Goal: Task Accomplishment & Management: Use online tool/utility

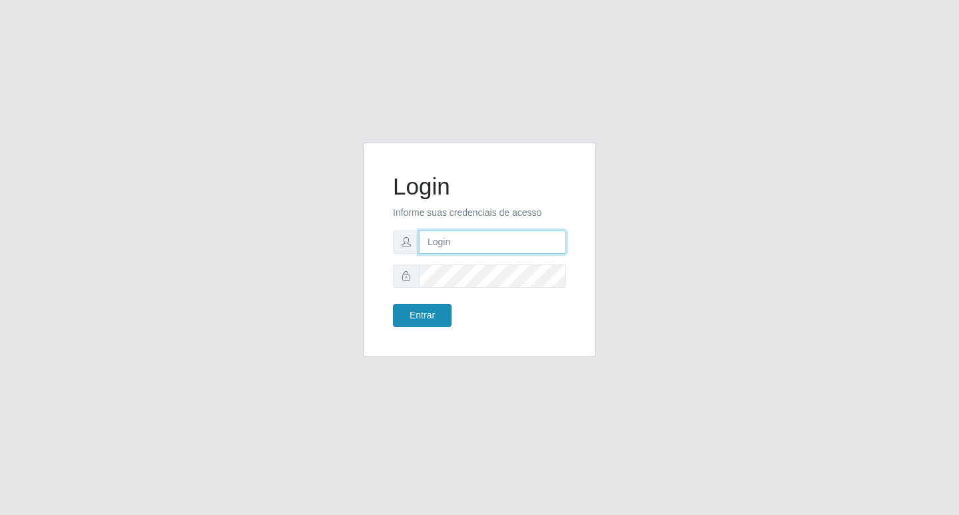
type input "[PERSON_NAME]@bcruzarmas"
click at [418, 313] on button "Entrar" at bounding box center [422, 315] width 59 height 23
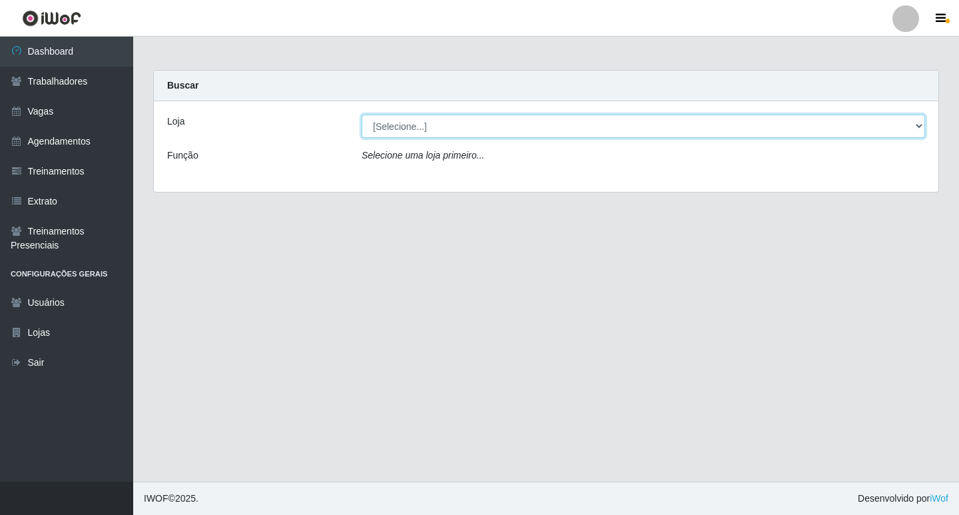
click at [403, 128] on select "[Selecione...] Bemais Supermercados - [PERSON_NAME] [PERSON_NAME]" at bounding box center [644, 126] width 564 height 23
select select "412"
click at [362, 115] on select "[Selecione...] Bemais Supermercados - [PERSON_NAME] [PERSON_NAME]" at bounding box center [644, 126] width 564 height 23
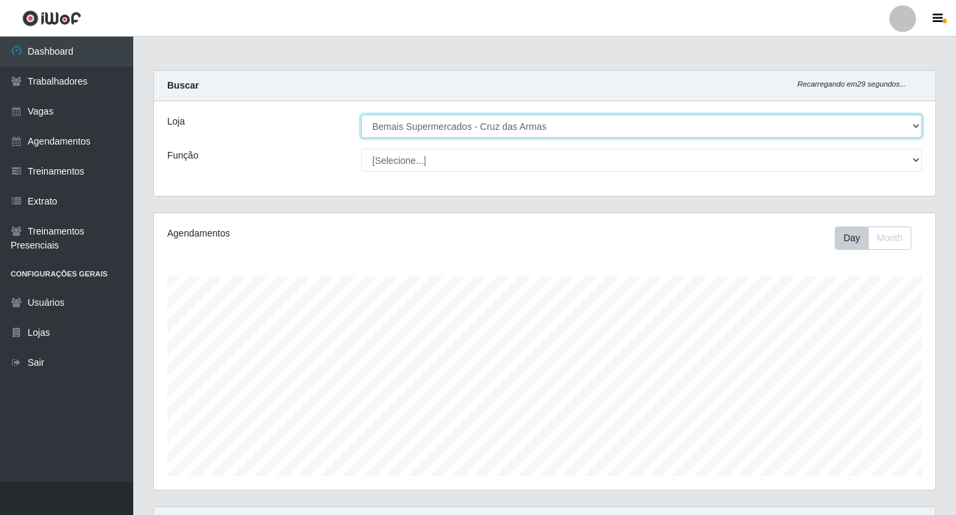
scroll to position [277, 782]
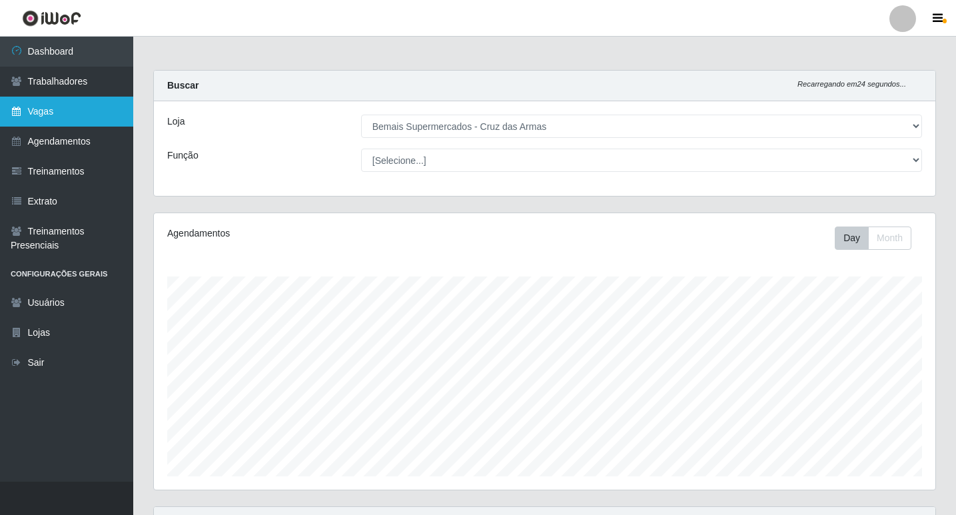
click at [40, 113] on link "Vagas" at bounding box center [66, 112] width 133 height 30
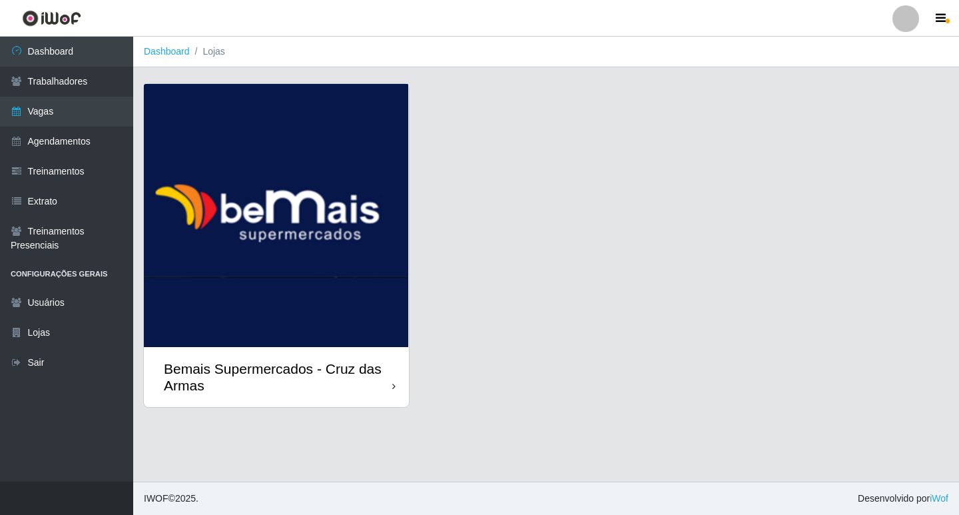
click at [209, 201] on img at bounding box center [276, 215] width 265 height 263
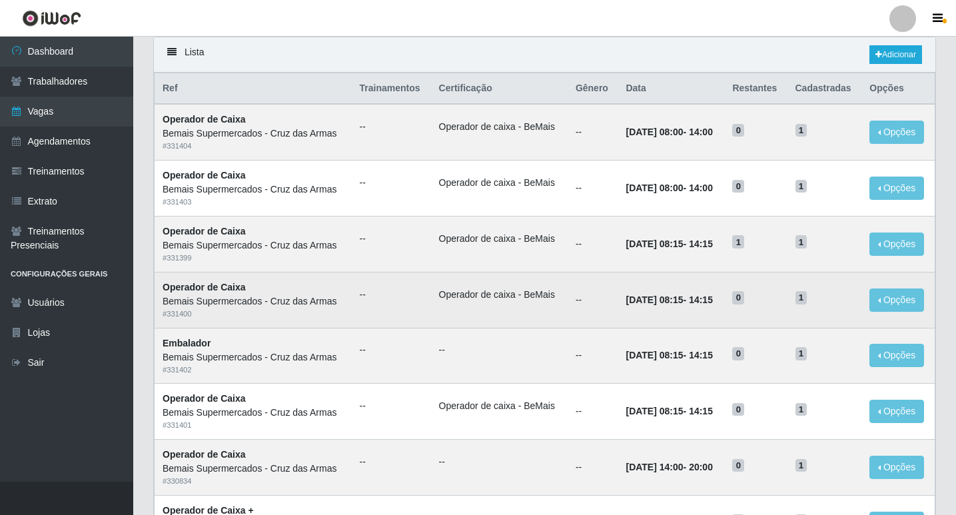
scroll to position [67, 0]
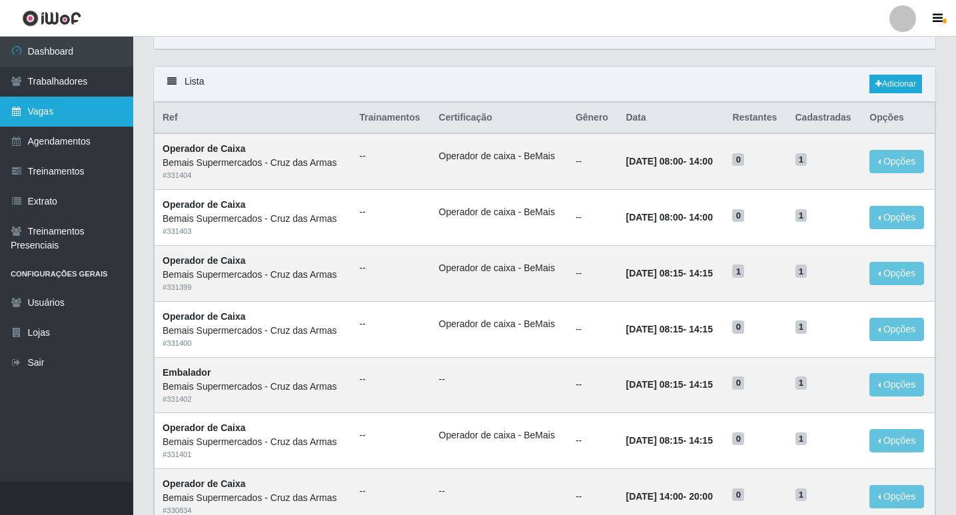
click at [23, 110] on link "Vagas" at bounding box center [66, 112] width 133 height 30
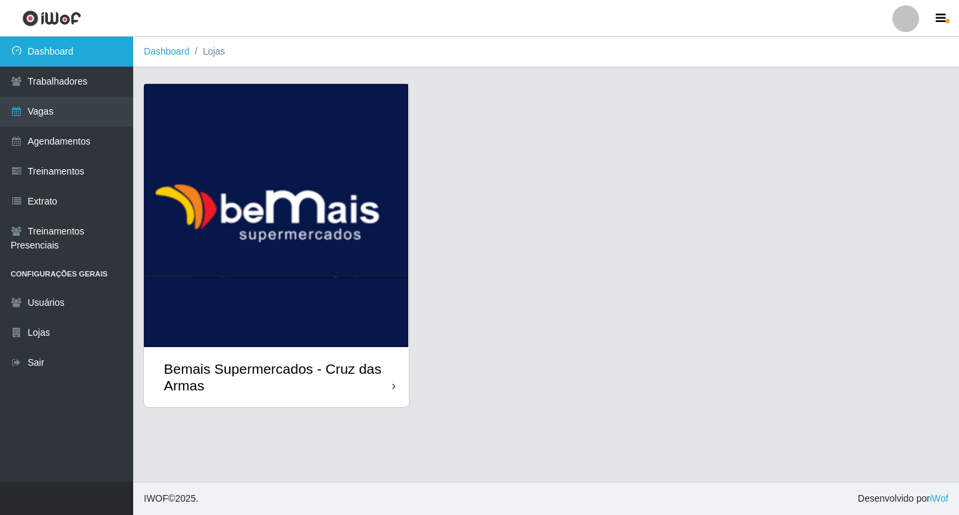
click at [56, 52] on link "Dashboard" at bounding box center [66, 52] width 133 height 30
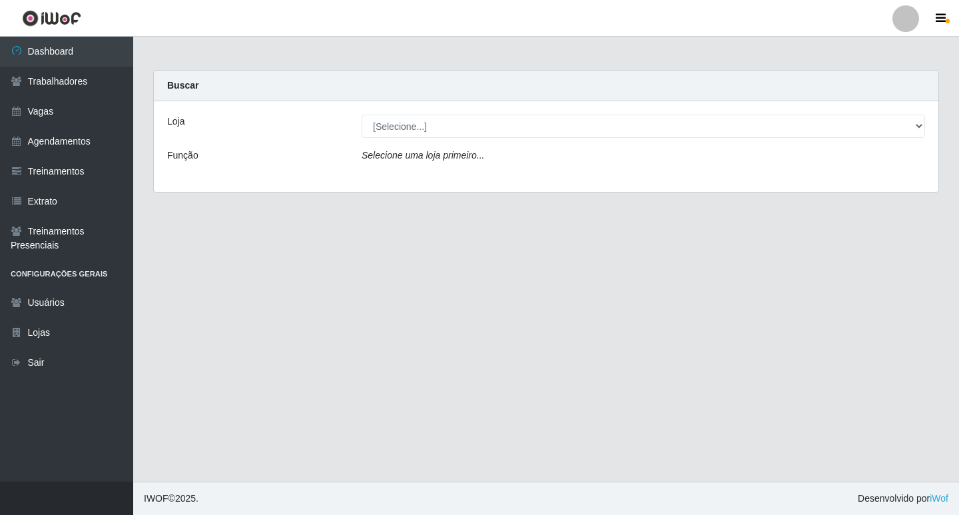
click at [386, 154] on icon "Selecione uma loja primeiro..." at bounding box center [423, 155] width 123 height 11
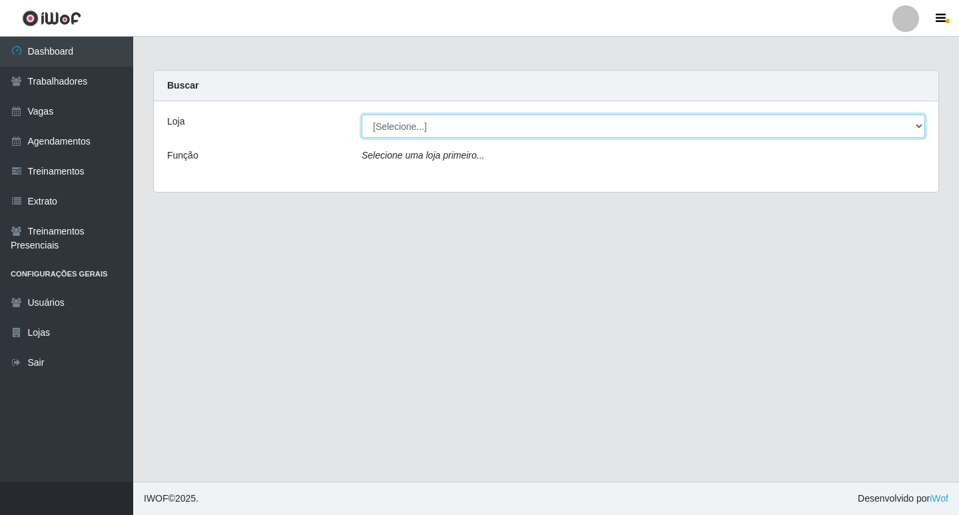
click at [400, 130] on select "[Selecione...] Bemais Supermercados - [PERSON_NAME] [PERSON_NAME]" at bounding box center [644, 126] width 564 height 23
select select "412"
click at [362, 115] on select "[Selecione...] Bemais Supermercados - [PERSON_NAME] [PERSON_NAME]" at bounding box center [644, 126] width 564 height 23
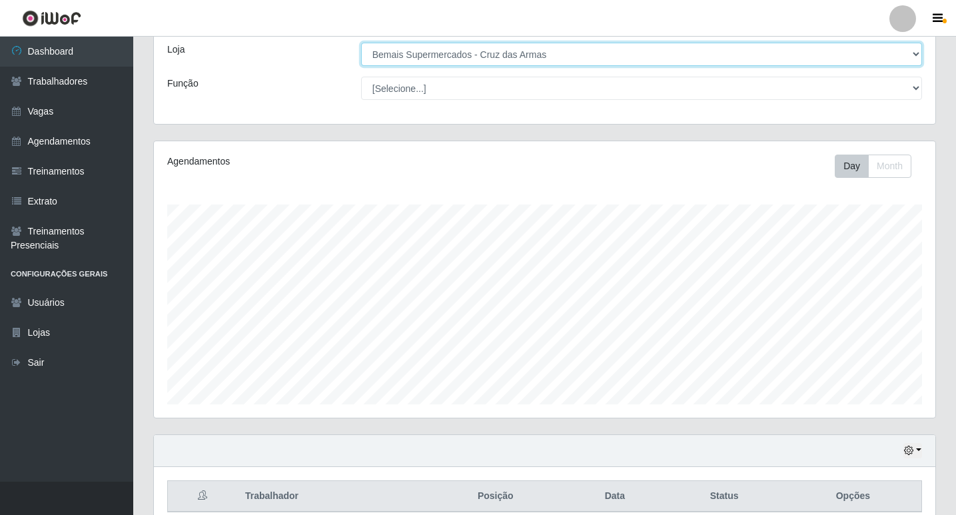
scroll to position [133, 0]
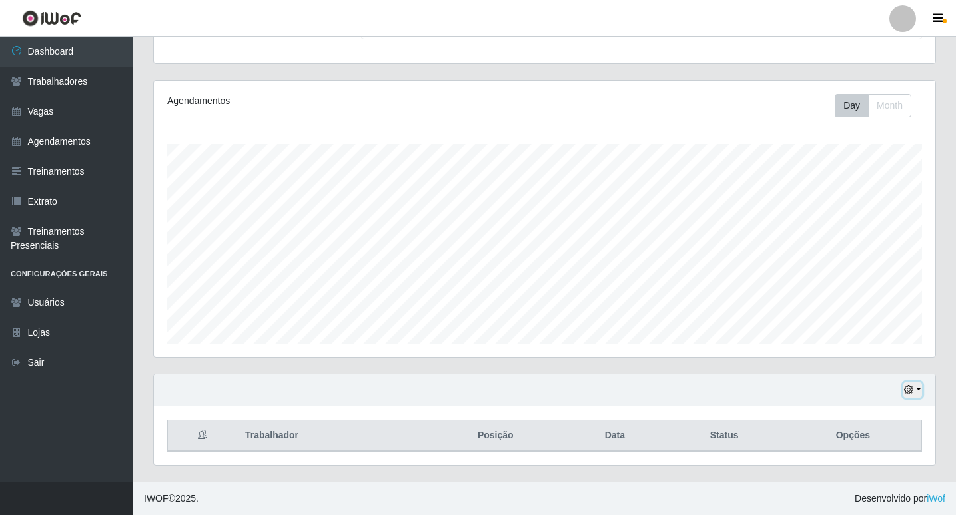
click at [914, 387] on button "button" at bounding box center [913, 389] width 19 height 15
click at [849, 341] on button "1 Semana" at bounding box center [868, 340] width 105 height 28
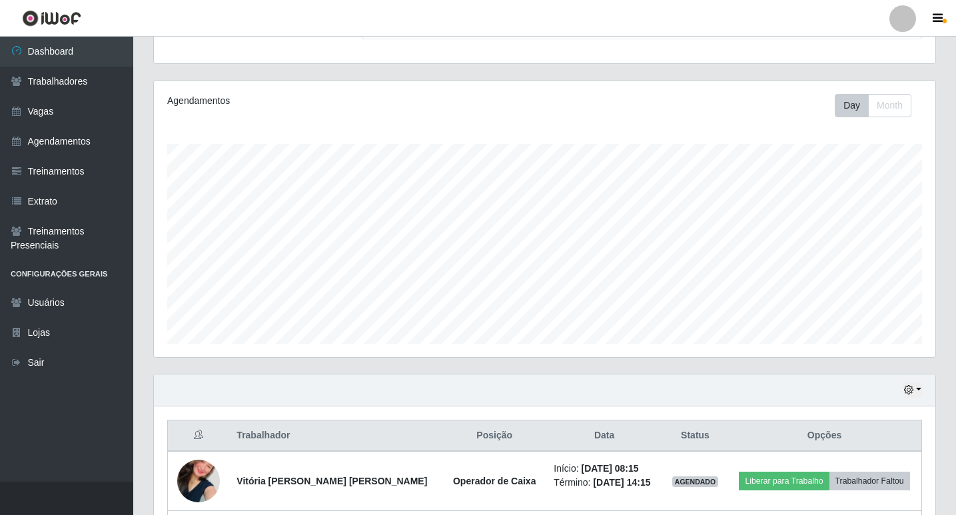
scroll to position [311, 0]
